Goal: Find specific page/section: Find specific page/section

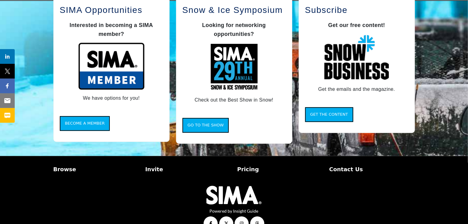
scroll to position [553, 0]
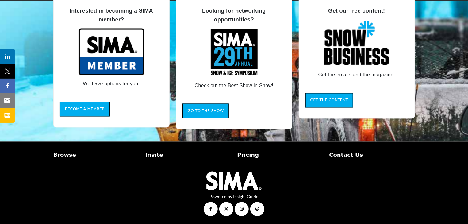
click at [61, 152] on p "Browse" at bounding box center [96, 155] width 86 height 8
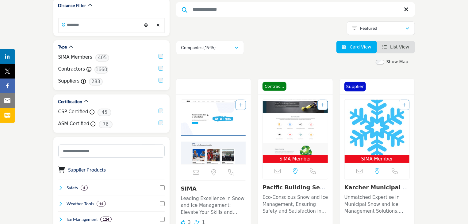
scroll to position [87, 0]
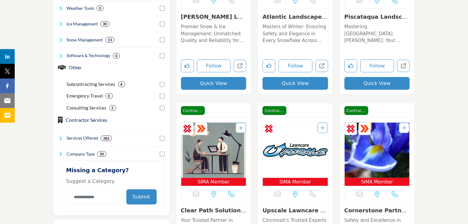
scroll to position [297, 0]
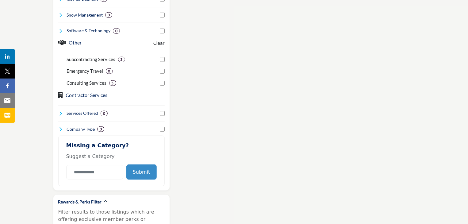
scroll to position [293, 0]
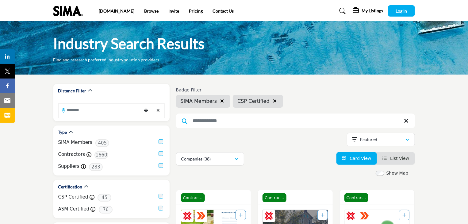
click at [234, 123] on input "Search Keyword" at bounding box center [295, 120] width 239 height 15
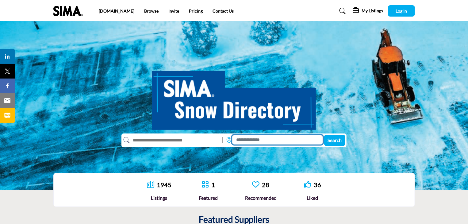
click at [252, 140] on input at bounding box center [277, 140] width 91 height 10
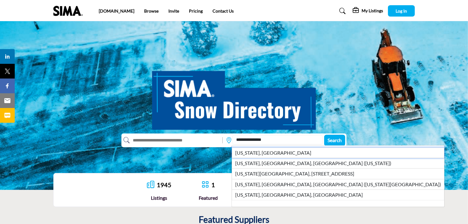
click at [270, 151] on li "Washington, USA" at bounding box center [338, 152] width 212 height 10
type input "**********"
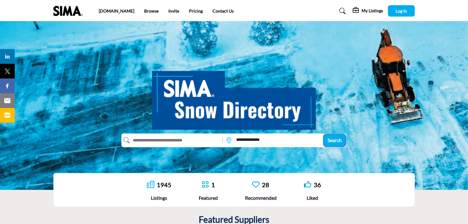
click at [337, 140] on span "Search" at bounding box center [335, 140] width 14 height 6
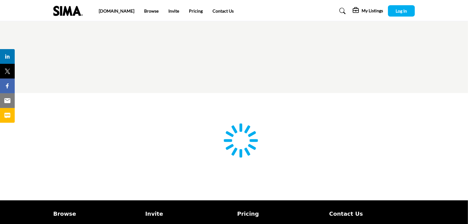
type input "**********"
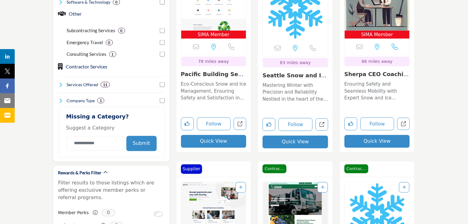
scroll to position [440, 0]
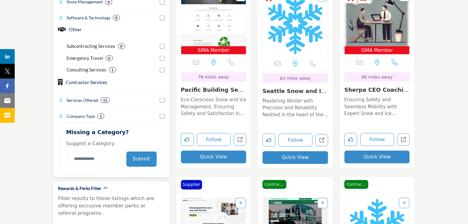
click at [61, 99] on icon at bounding box center [60, 100] width 5 height 5
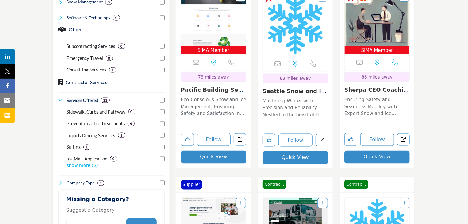
click at [77, 167] on p "show more (5)" at bounding box center [116, 166] width 98 height 6
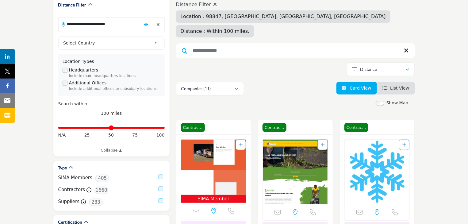
scroll to position [0, 0]
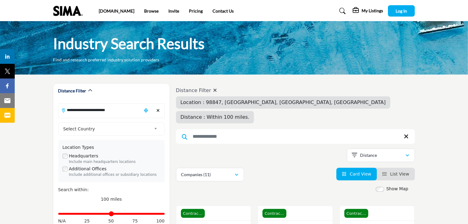
click at [341, 11] on icon at bounding box center [342, 11] width 6 height 6
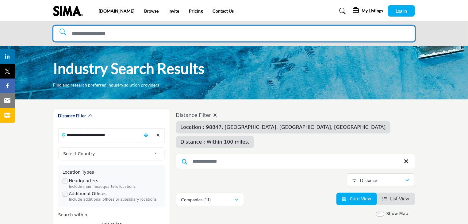
click at [198, 32] on input "Search Solutions" at bounding box center [234, 34] width 362 height 16
type input "*********"
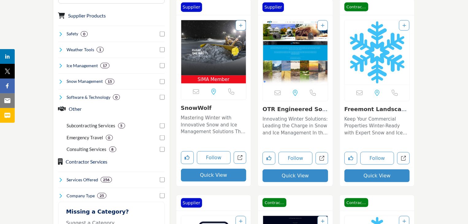
scroll to position [362, 0]
